Goal: Information Seeking & Learning: Learn about a topic

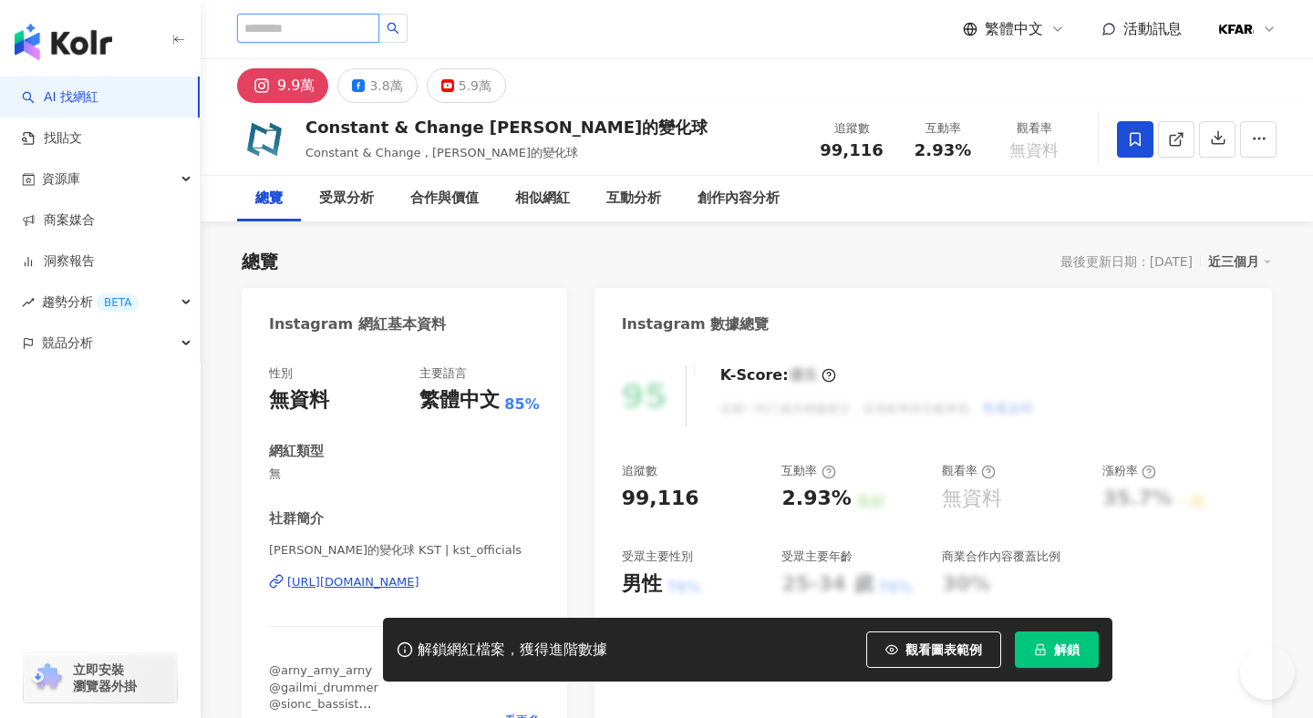
click at [325, 31] on input "search" at bounding box center [308, 28] width 142 height 29
type input "*"
type input "****"
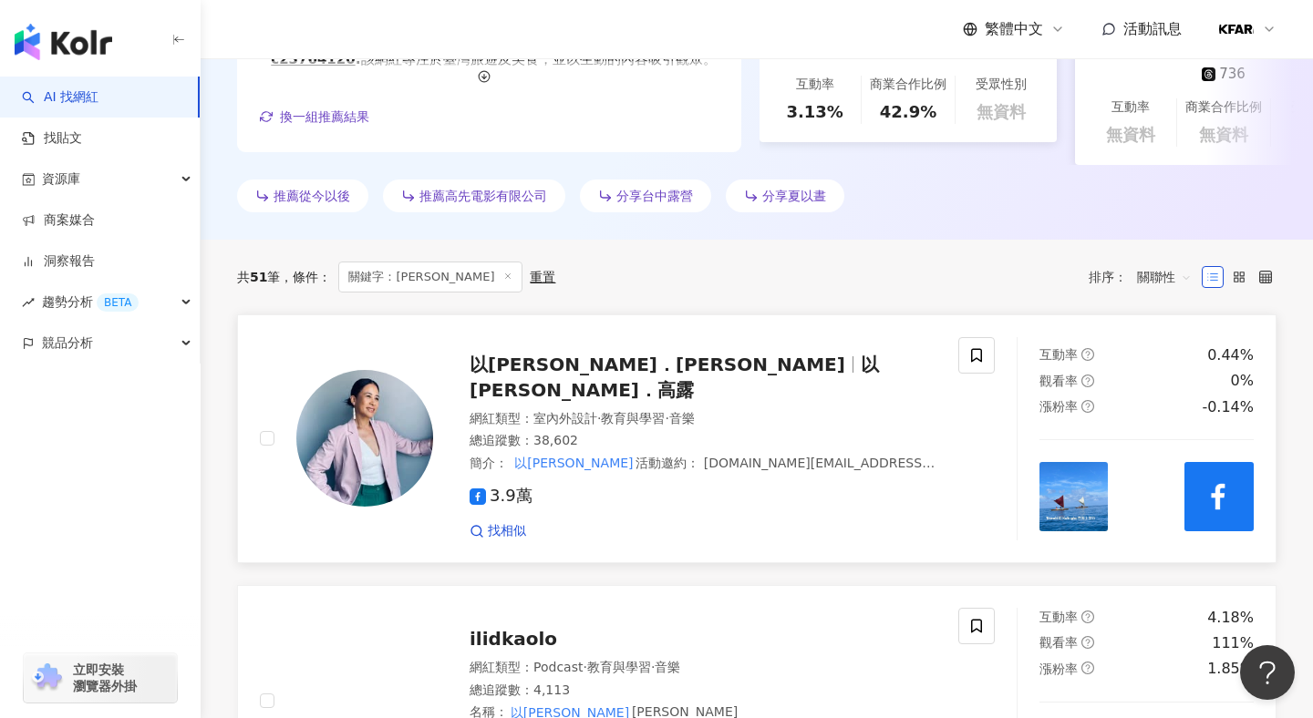
scroll to position [417, 0]
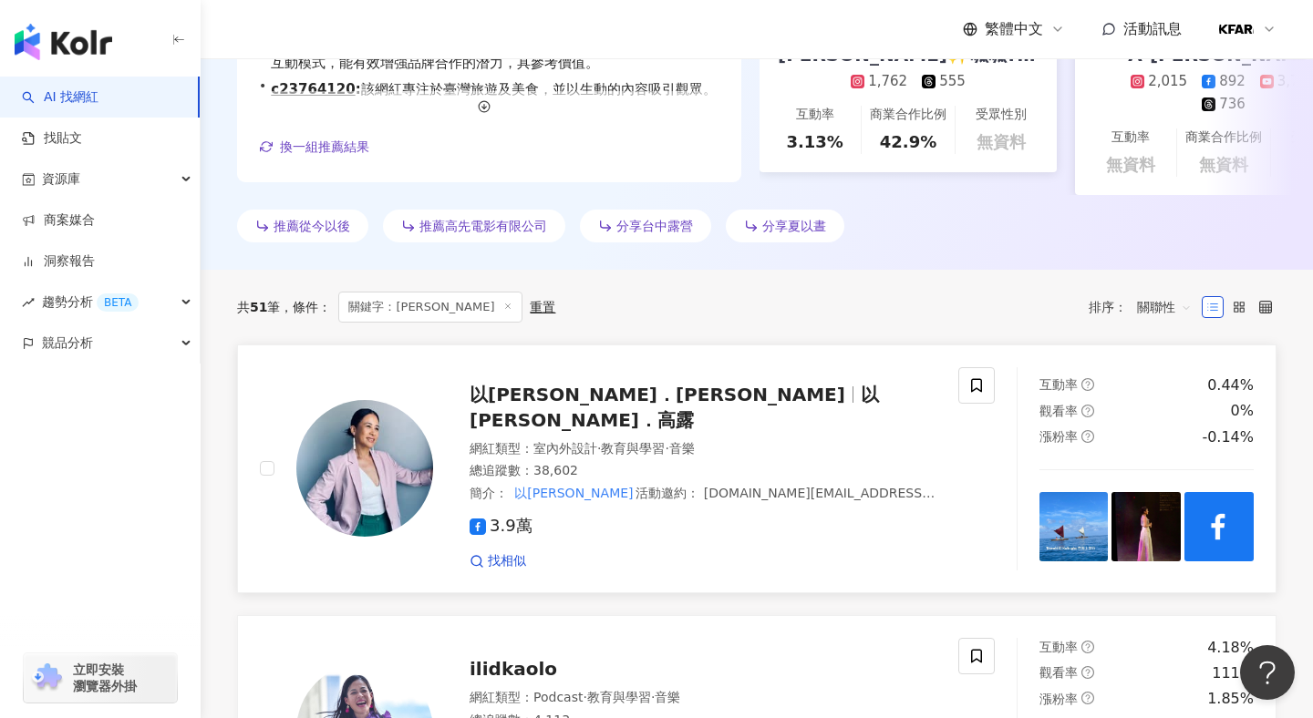
click at [580, 387] on span "以莉．高露 Ilid Kaolo" at bounding box center [658, 395] width 376 height 22
click at [519, 658] on span "ilidkaolo" at bounding box center [514, 669] width 88 height 22
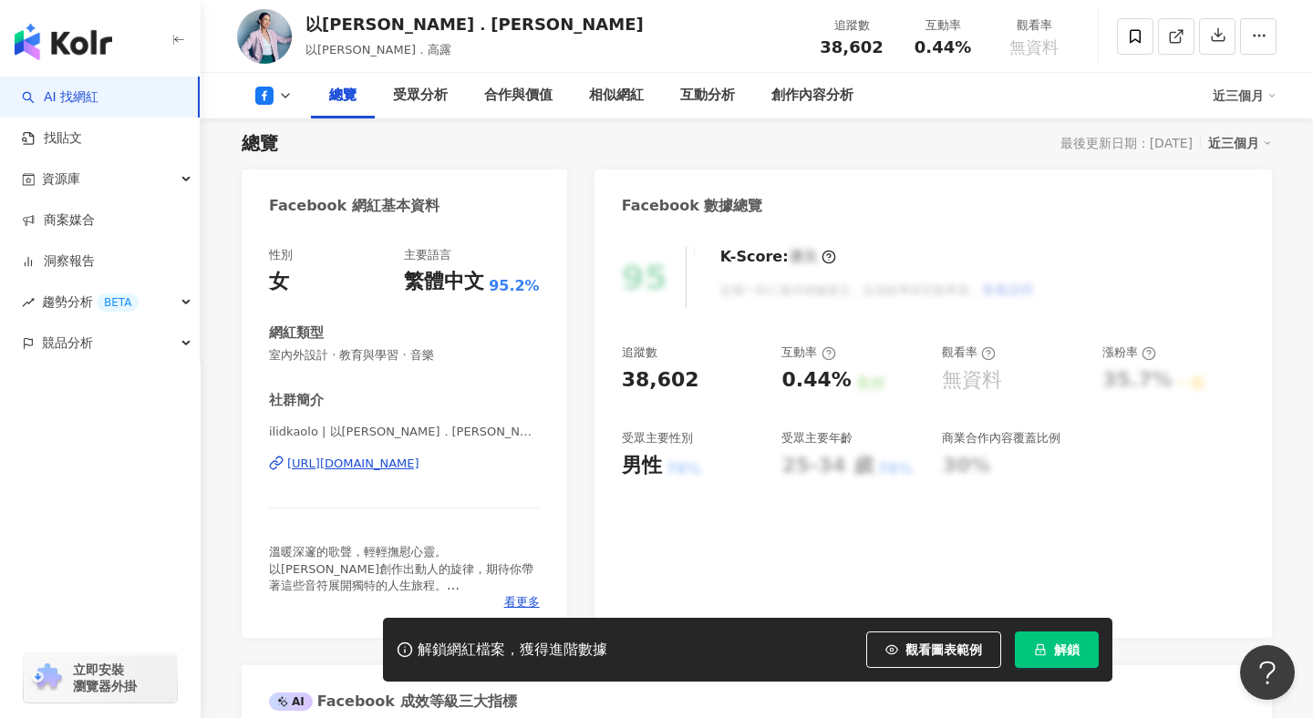
scroll to position [226, 0]
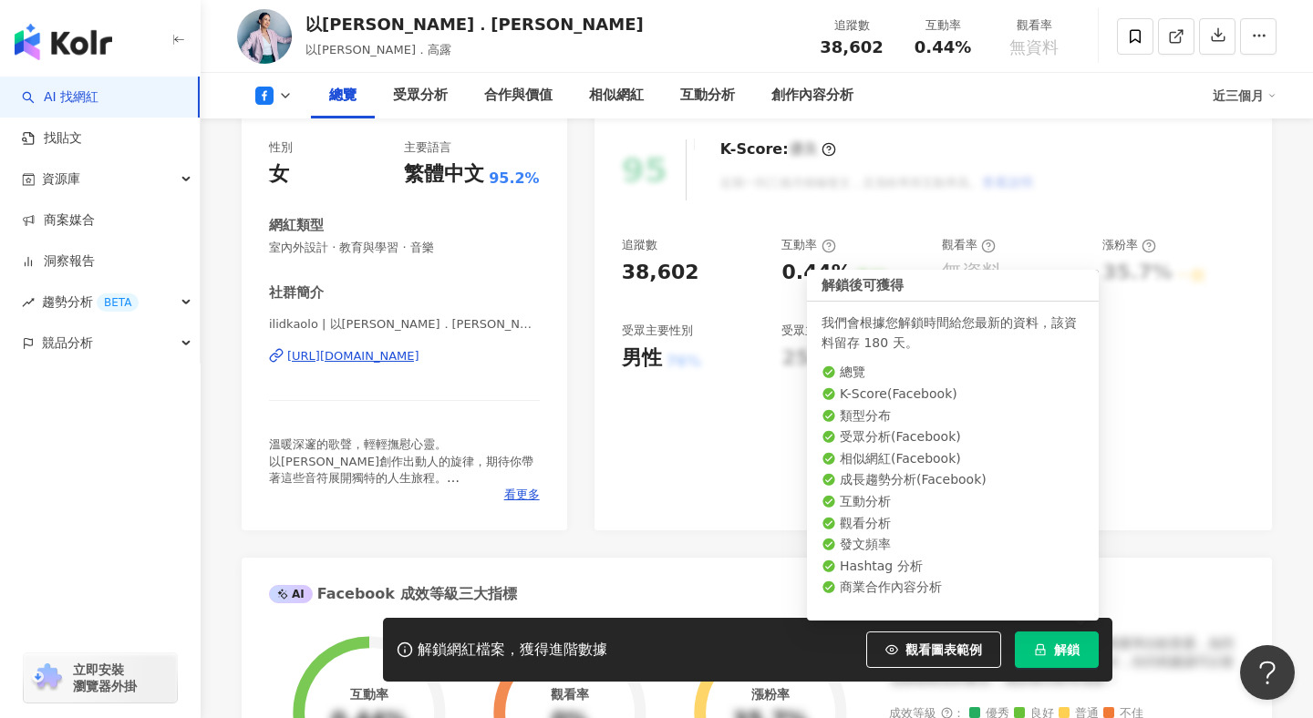
click at [1073, 640] on button "解鎖" at bounding box center [1057, 650] width 84 height 36
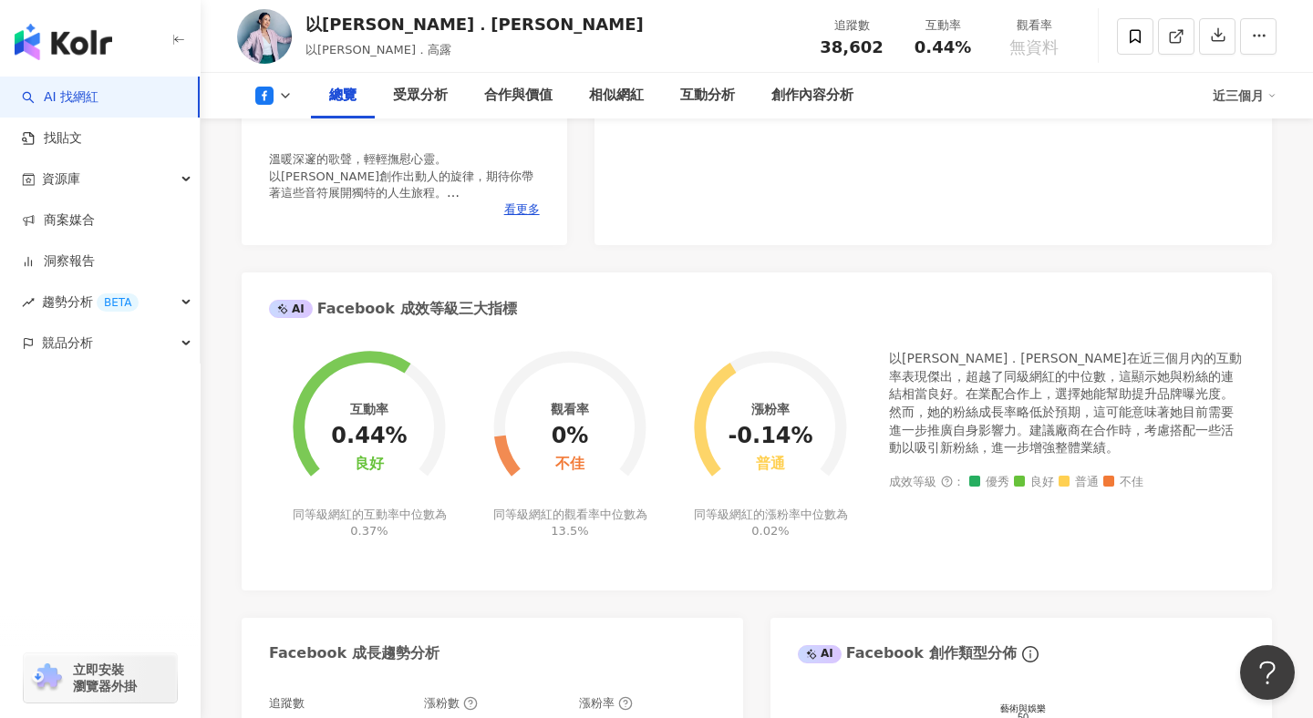
scroll to position [515, 0]
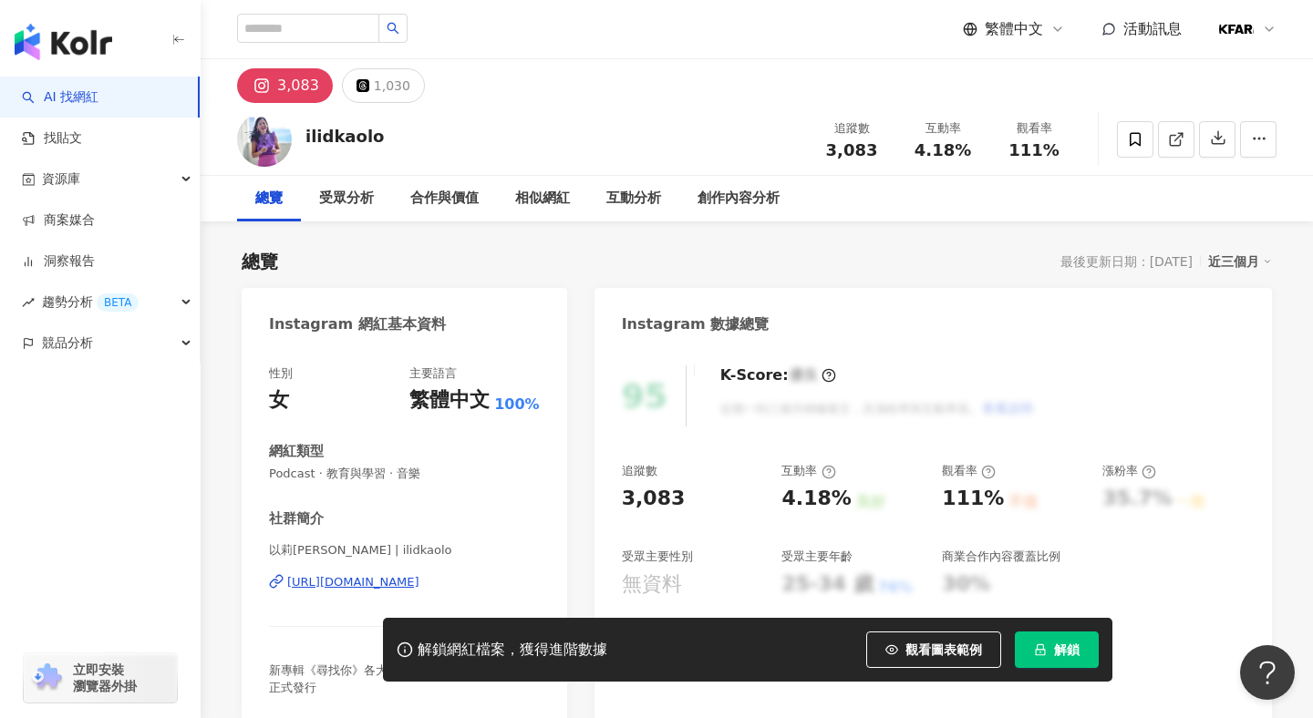
click at [1068, 647] on span "解鎖" at bounding box center [1067, 650] width 26 height 15
